Goal: Check status: Check status

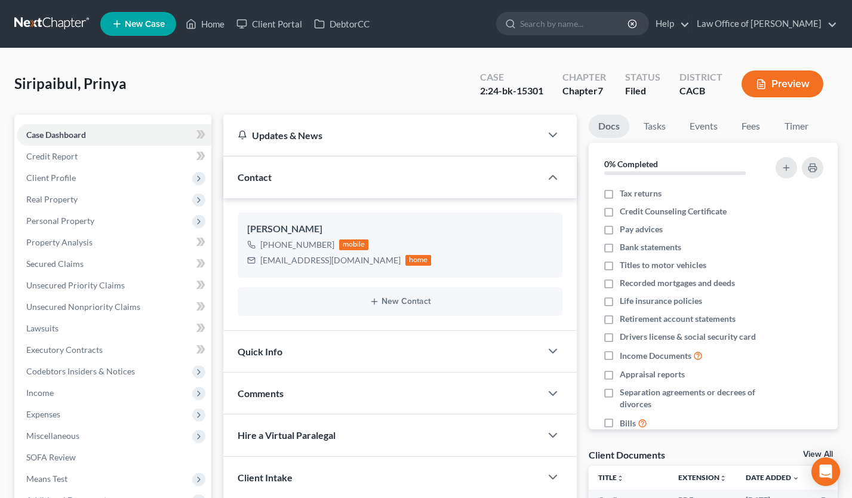
click at [44, 26] on link at bounding box center [52, 23] width 76 height 21
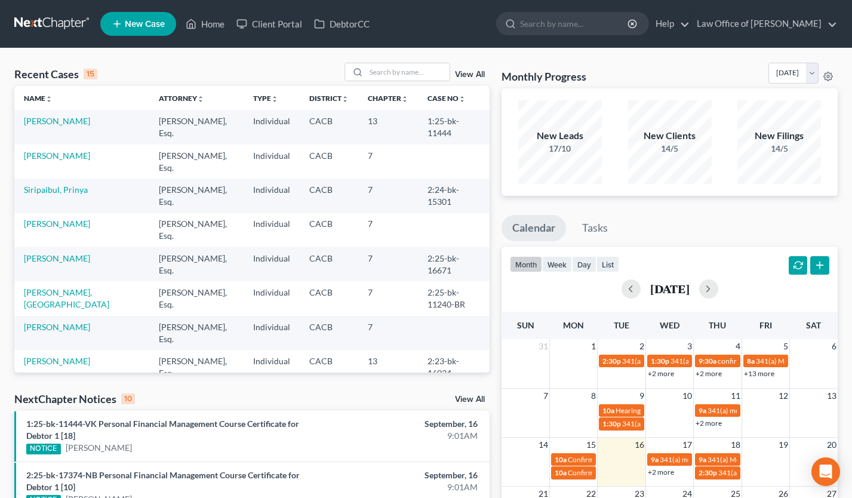
click at [664, 472] on link "+2 more" at bounding box center [661, 471] width 26 height 9
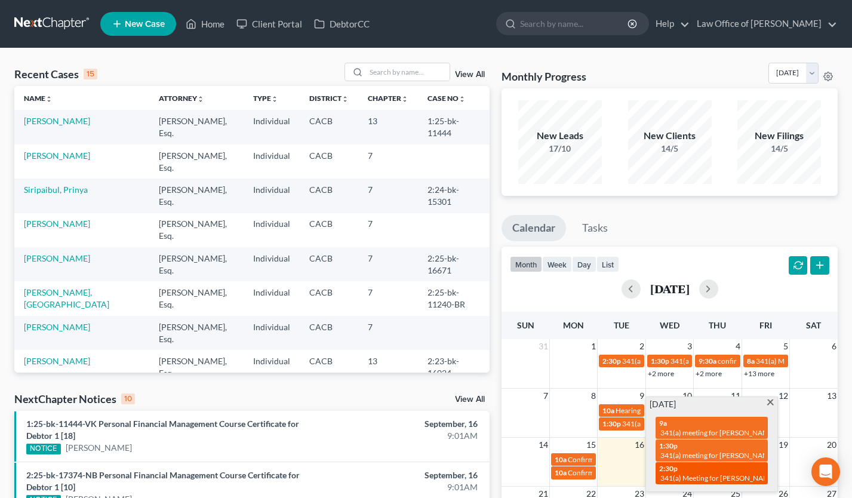
click at [707, 472] on div "2:30p 341(a) Meeting for [PERSON_NAME]" at bounding box center [711, 473] width 105 height 19
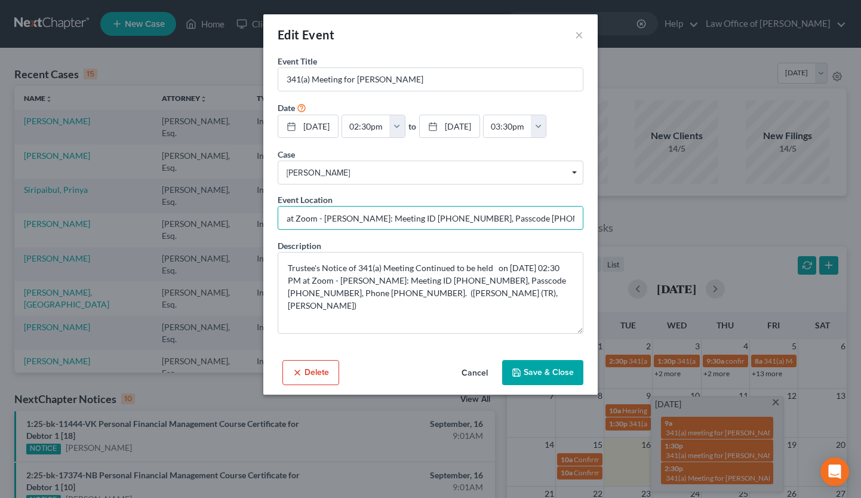
scroll to position [0, 60]
drag, startPoint x: 325, startPoint y: 216, endPoint x: 719, endPoint y: 219, distance: 394.1
click at [716, 219] on div "Edit Event × Event Title * 341(a) Meeting for [PERSON_NAME] Date [DATE] close D…" at bounding box center [430, 249] width 861 height 498
click at [578, 34] on button "×" at bounding box center [579, 34] width 8 height 14
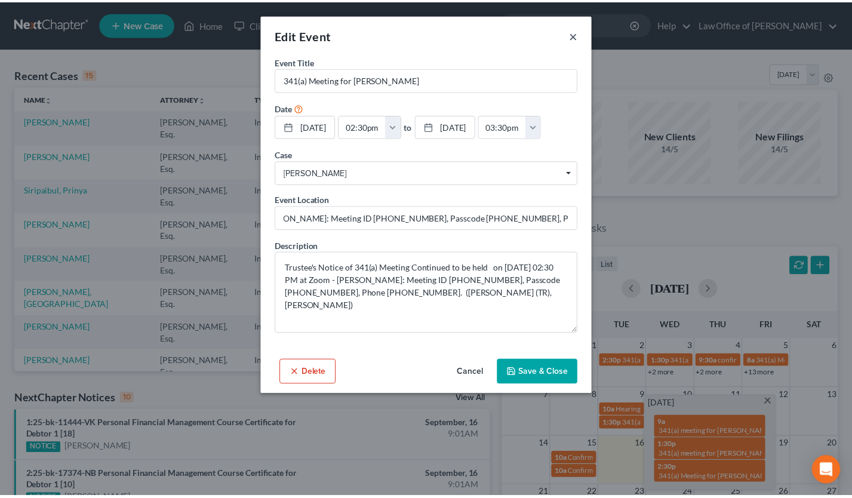
scroll to position [0, 0]
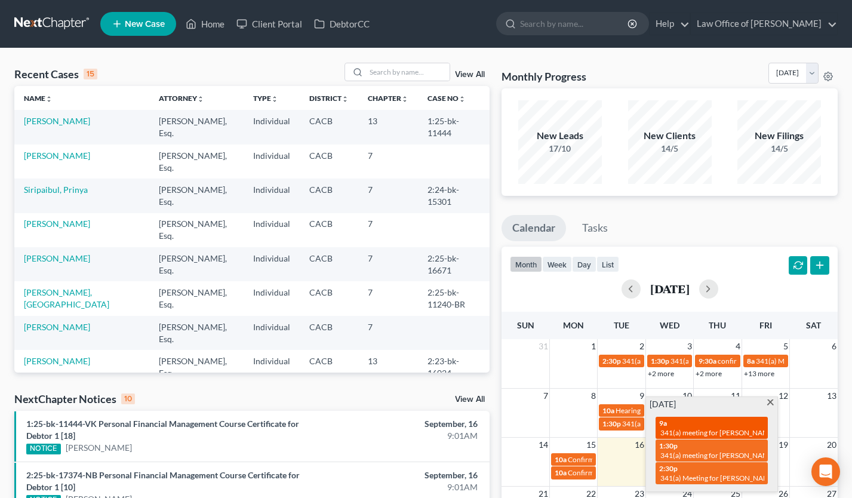
click at [724, 421] on div "9a 341(a) meeting for [PERSON_NAME]" at bounding box center [711, 428] width 105 height 19
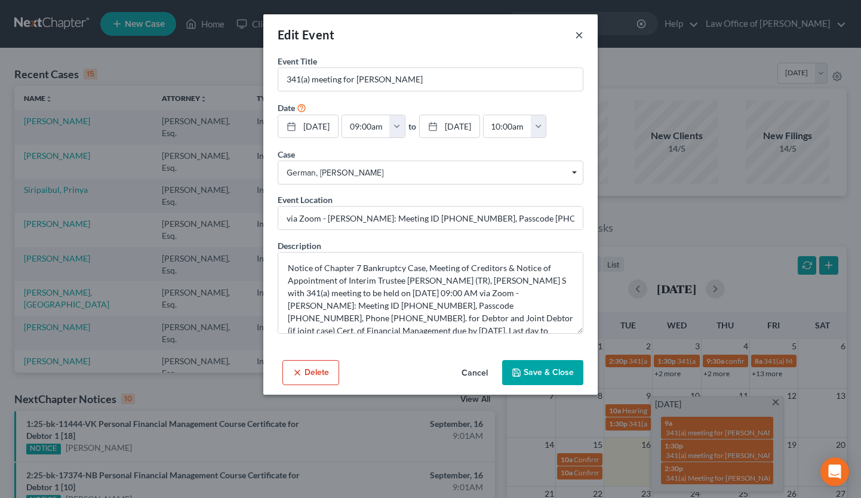
click at [576, 37] on button "×" at bounding box center [579, 34] width 8 height 14
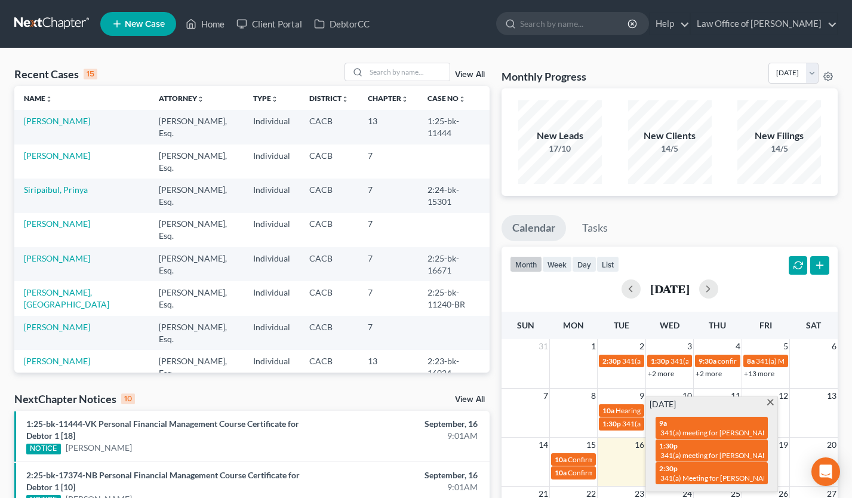
click at [773, 404] on span at bounding box center [770, 403] width 9 height 8
